Goal: Information Seeking & Learning: Learn about a topic

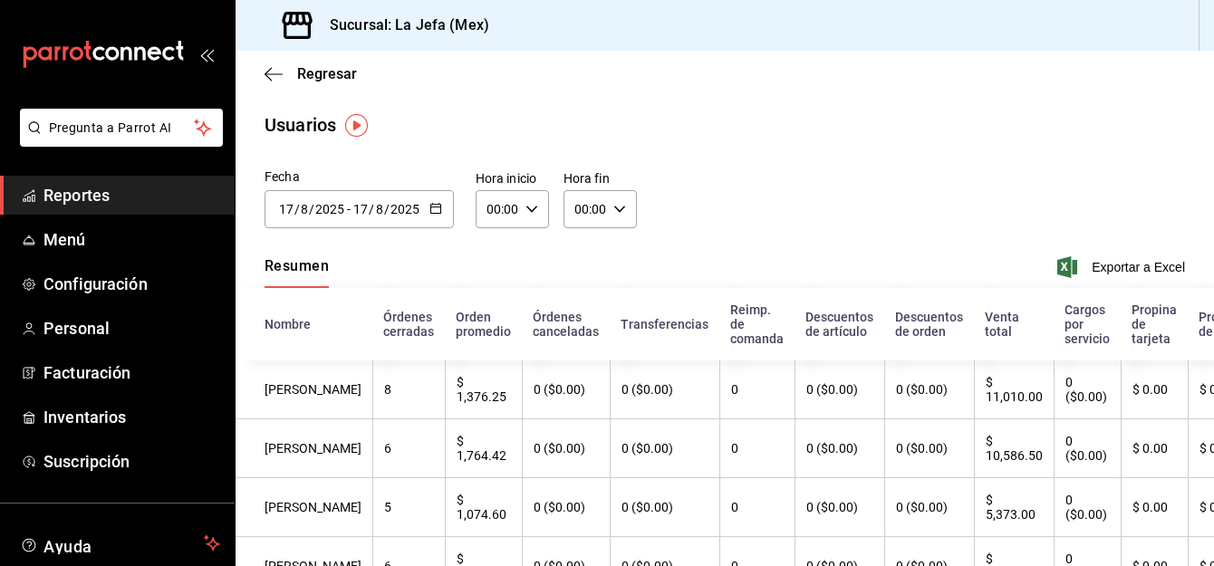
click at [70, 196] on span "Reportes" at bounding box center [132, 195] width 177 height 24
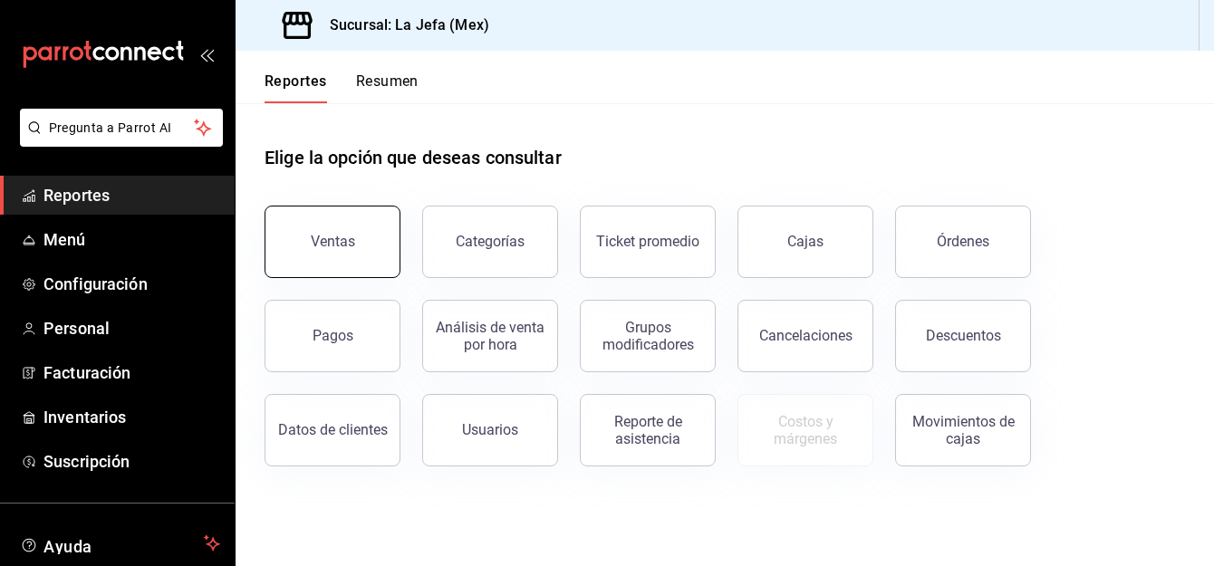
click at [335, 245] on div "Ventas" at bounding box center [333, 241] width 44 height 17
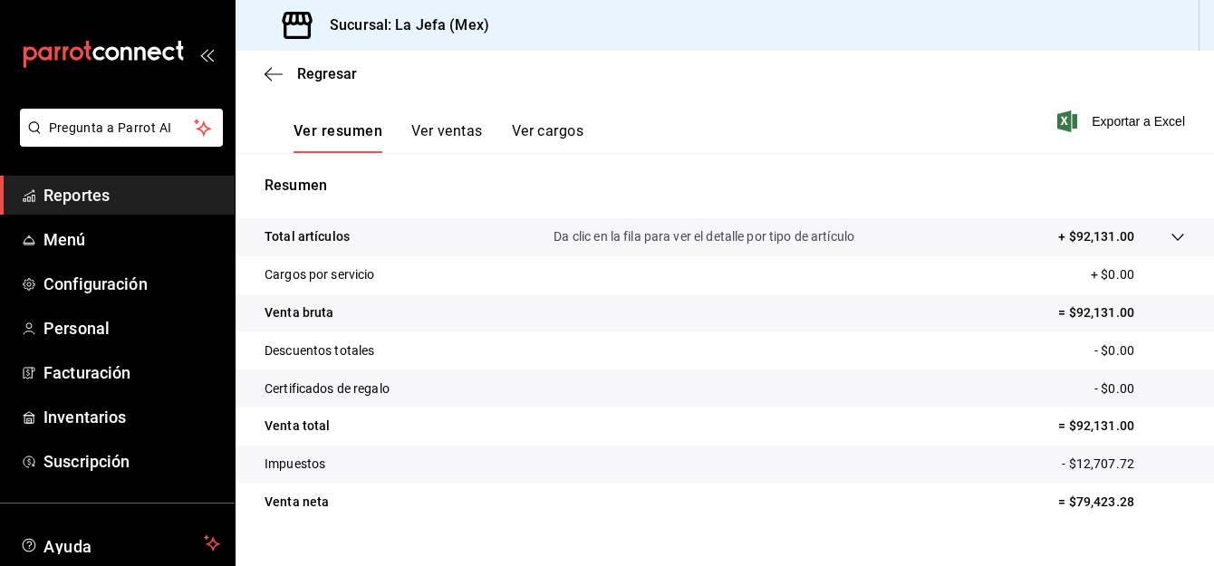
scroll to position [294, 0]
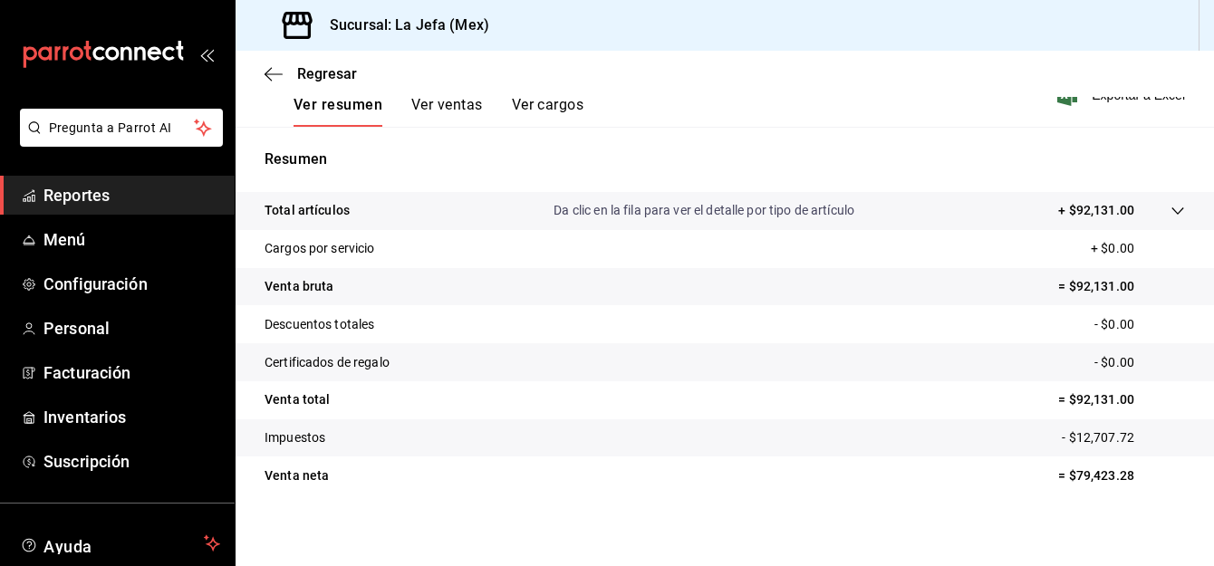
click at [454, 106] on button "Ver ventas" at bounding box center [447, 111] width 72 height 31
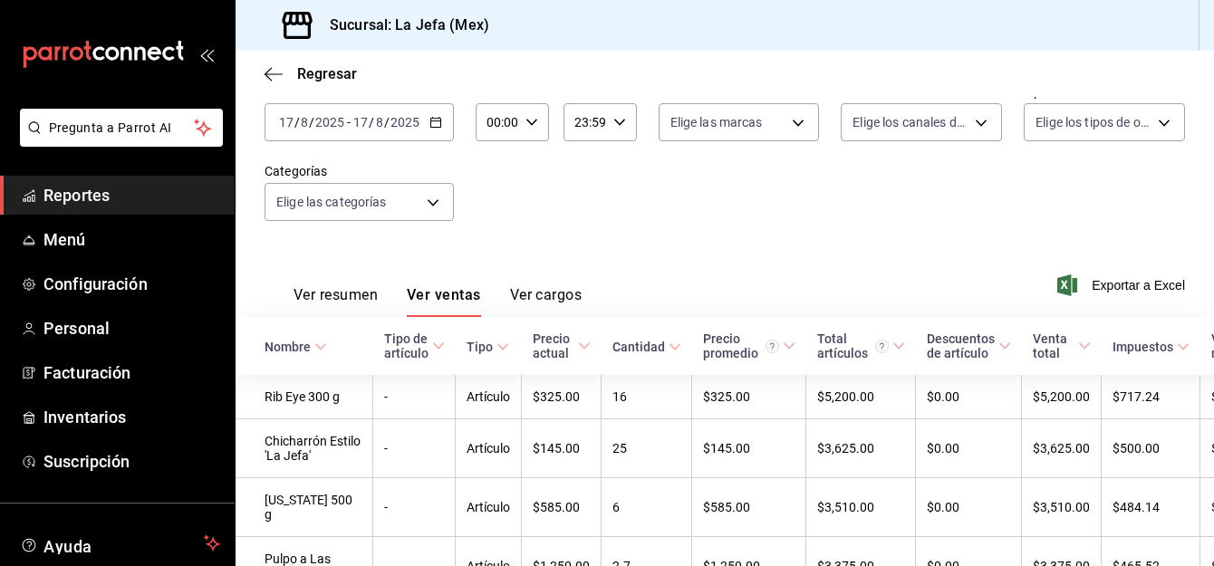
scroll to position [294, 0]
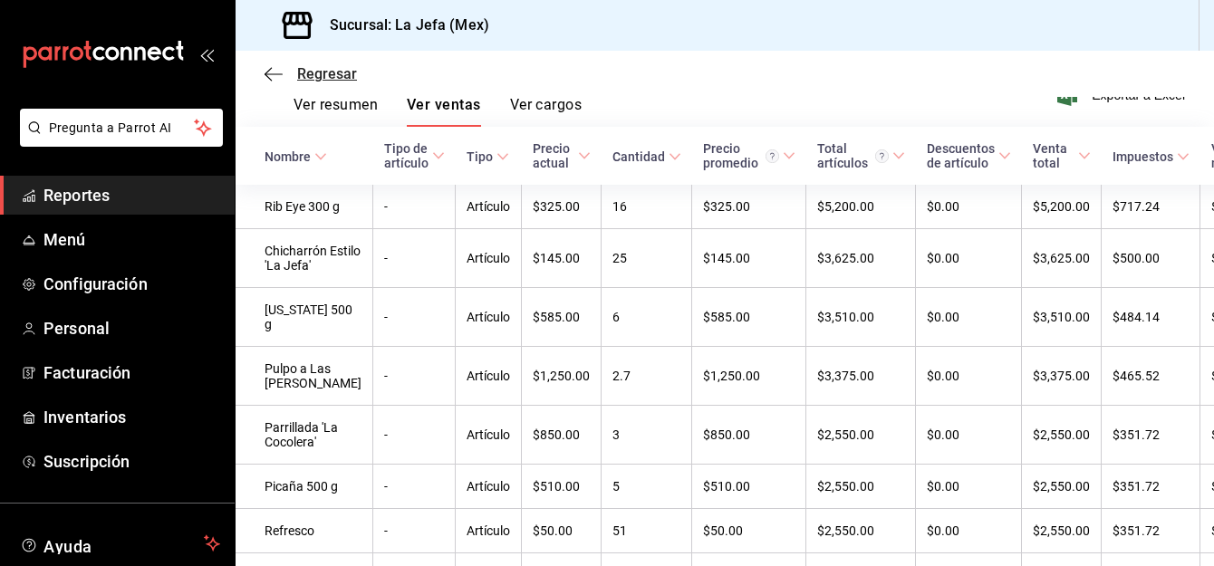
click at [272, 72] on icon "button" at bounding box center [274, 74] width 18 height 16
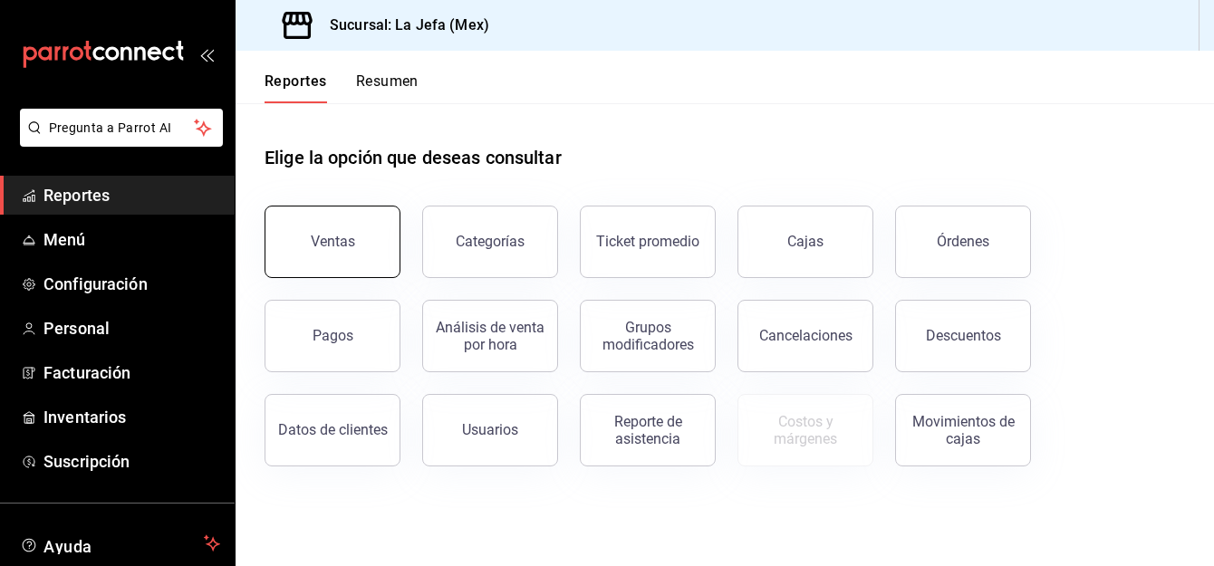
click at [308, 236] on button "Ventas" at bounding box center [333, 242] width 136 height 73
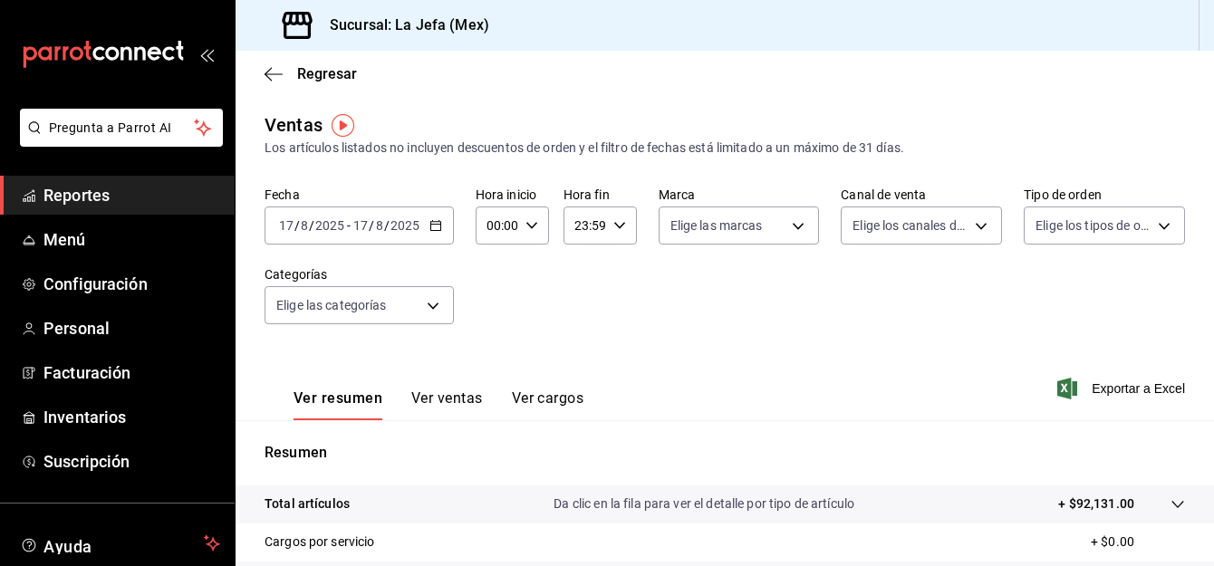
drag, startPoint x: 81, startPoint y: 196, endPoint x: 122, endPoint y: 194, distance: 41.7
click at [81, 196] on span "Reportes" at bounding box center [132, 195] width 177 height 24
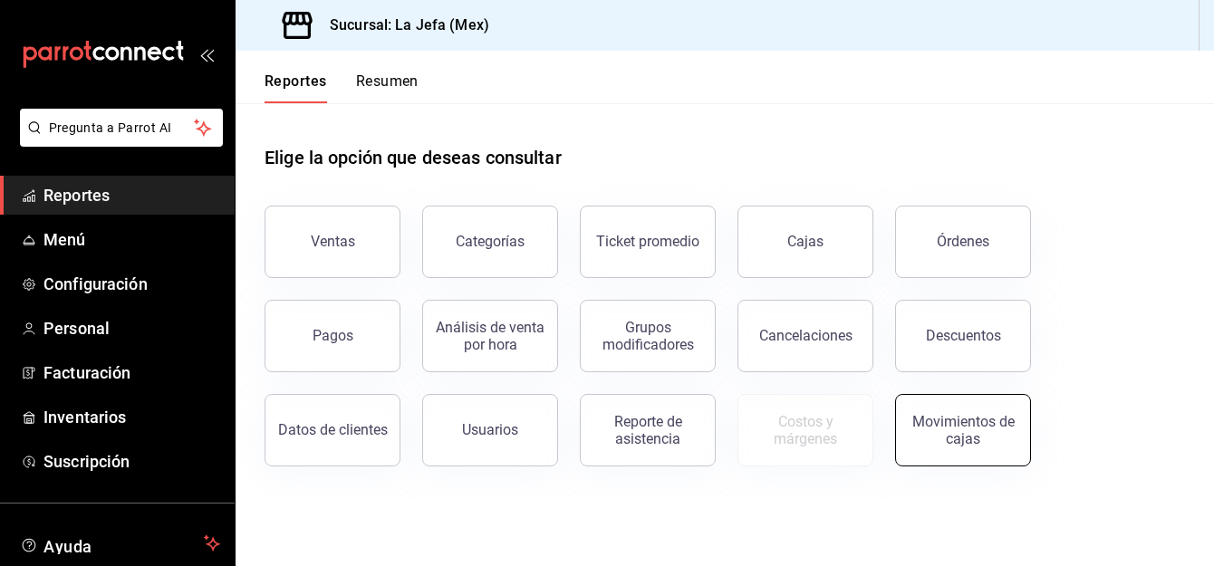
click at [950, 437] on div "Movimientos de cajas" at bounding box center [963, 430] width 112 height 34
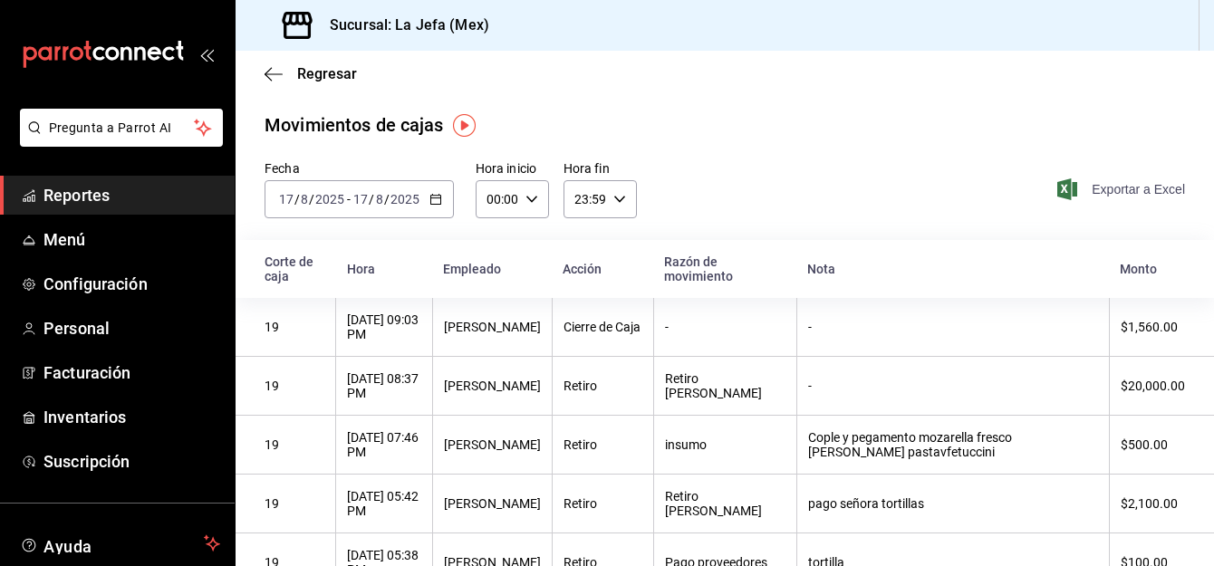
click at [1127, 198] on span "Exportar a Excel" at bounding box center [1123, 190] width 124 height 22
click at [1100, 192] on span "Exportar a Excel" at bounding box center [1123, 190] width 124 height 22
click at [76, 191] on span "Reportes" at bounding box center [132, 195] width 177 height 24
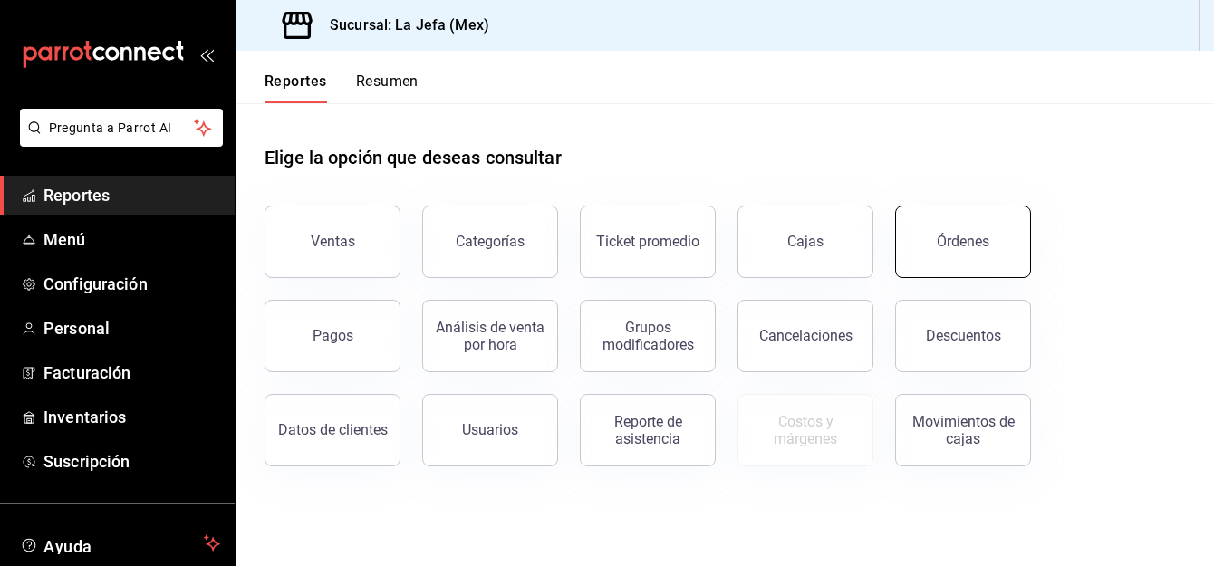
click at [963, 256] on button "Órdenes" at bounding box center [963, 242] width 136 height 73
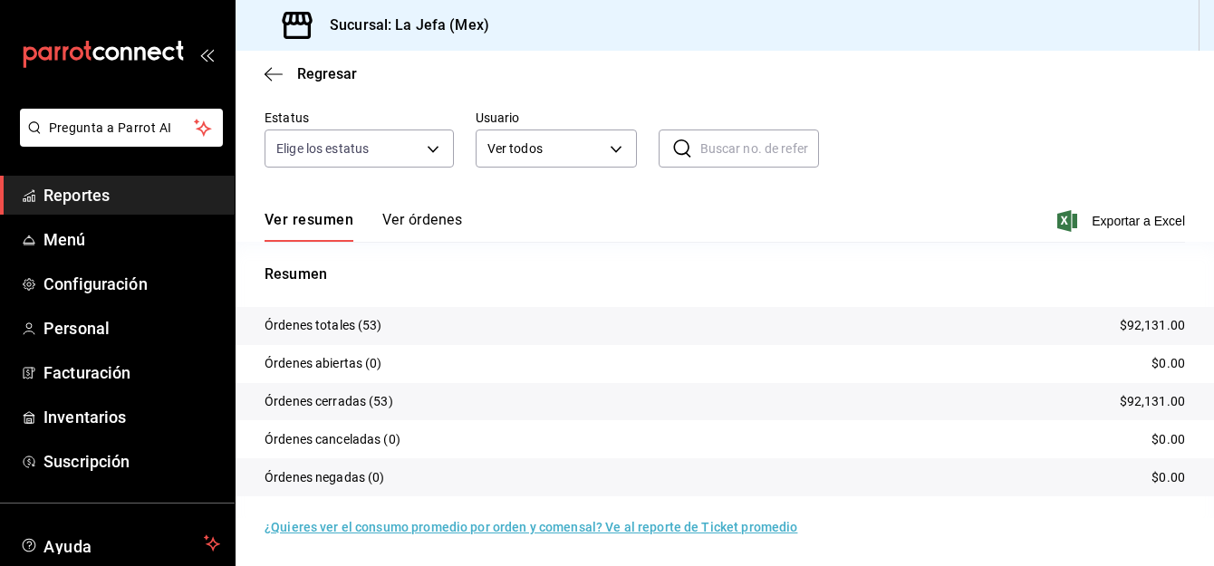
scroll to position [145, 0]
click at [418, 218] on button "Ver órdenes" at bounding box center [422, 226] width 80 height 31
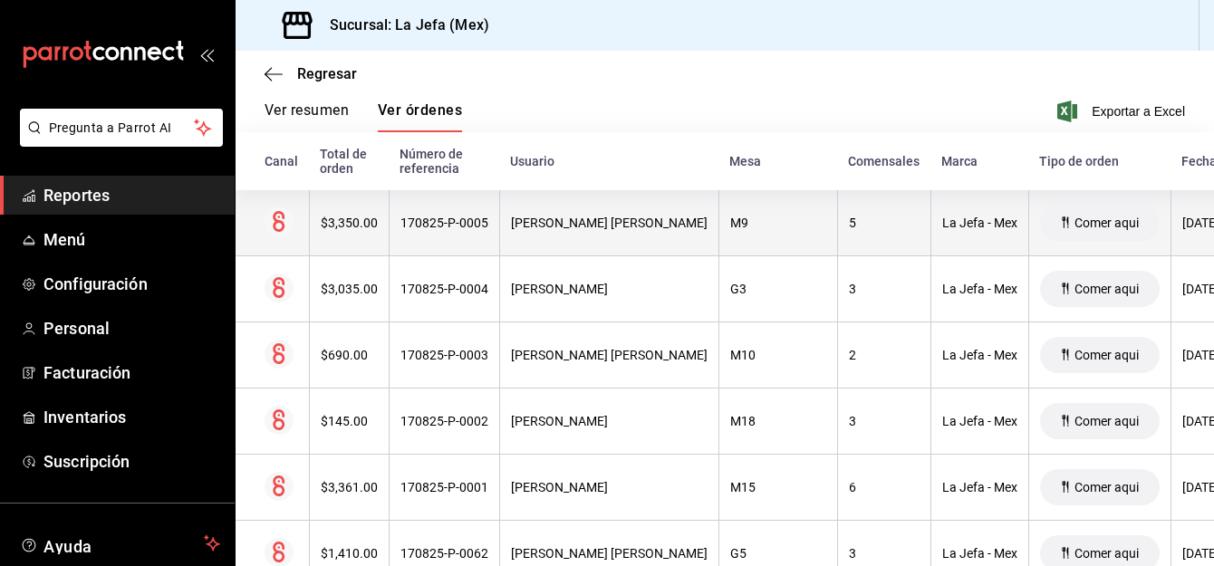
click at [356, 227] on div "$3,350.00" at bounding box center [349, 223] width 57 height 15
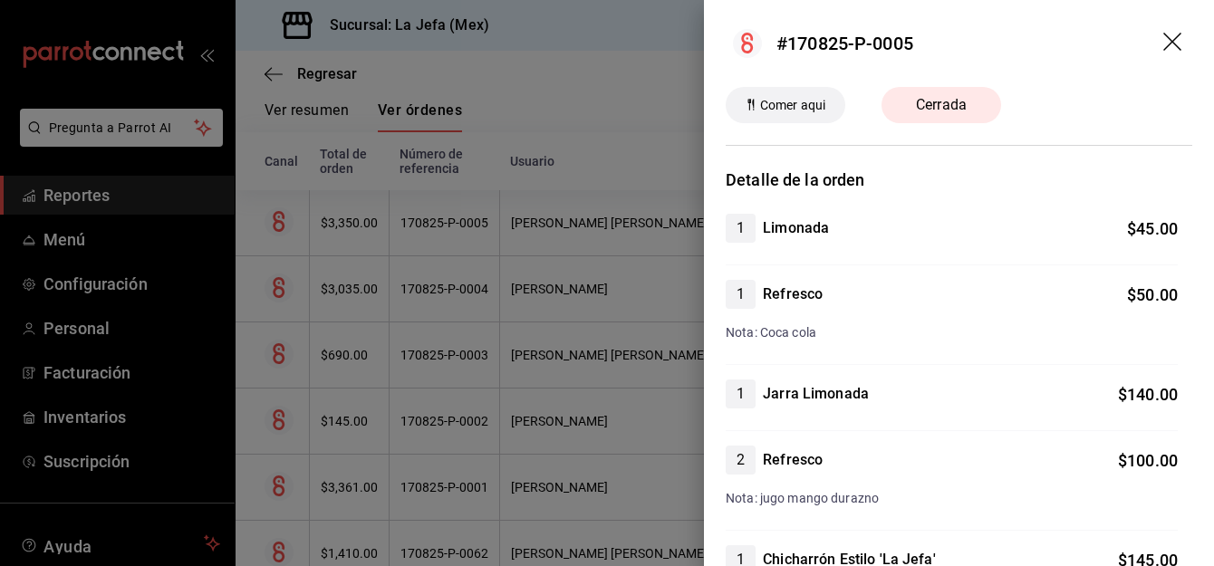
click at [356, 227] on div at bounding box center [607, 283] width 1214 height 566
